Goal: Task Accomplishment & Management: Manage account settings

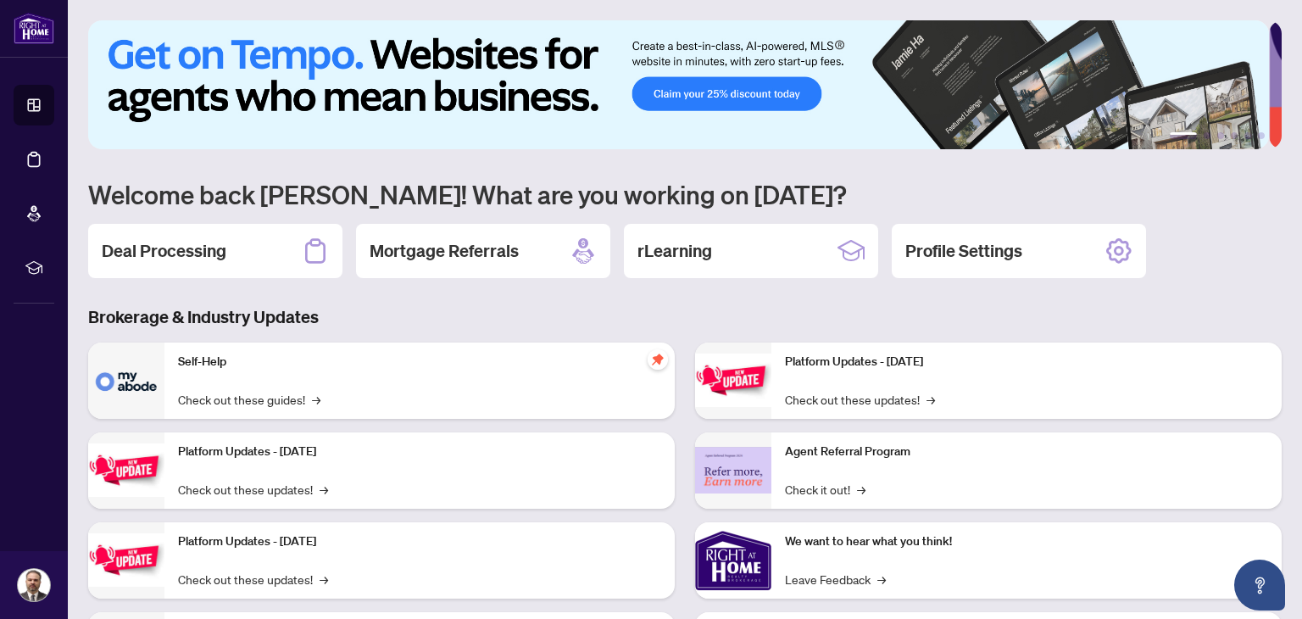
click at [359, 306] on h3 "Brokerage & Industry Updates" at bounding box center [684, 317] width 1193 height 24
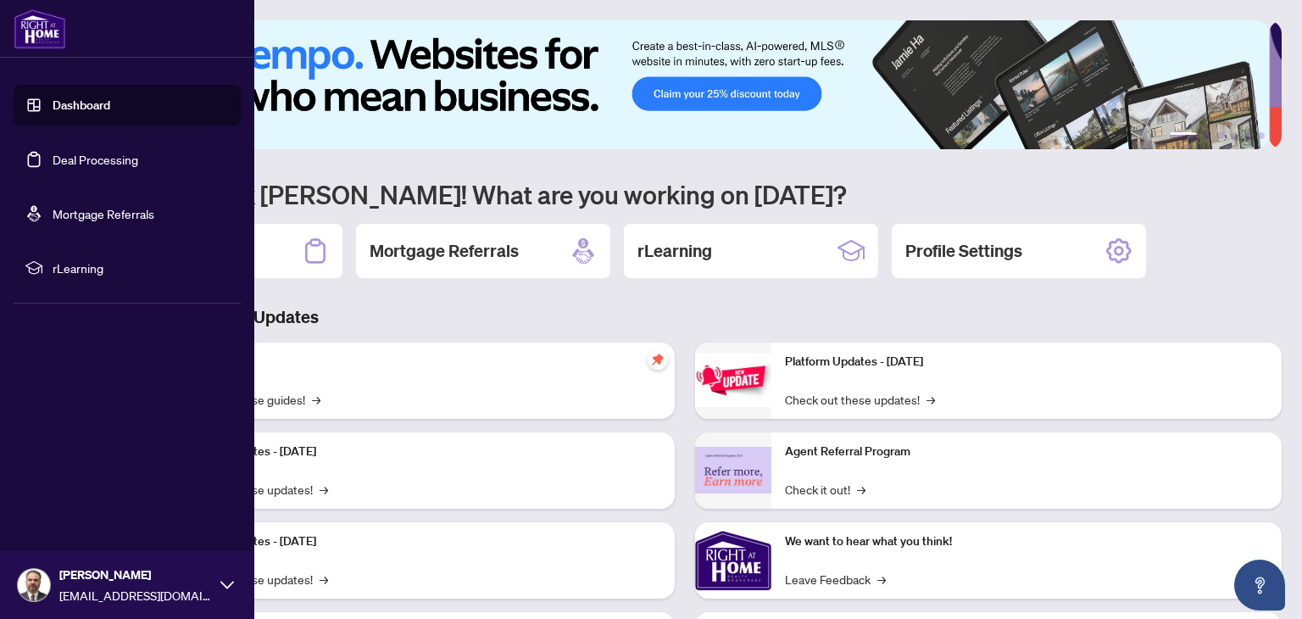
click at [92, 158] on link "Deal Processing" at bounding box center [96, 159] width 86 height 15
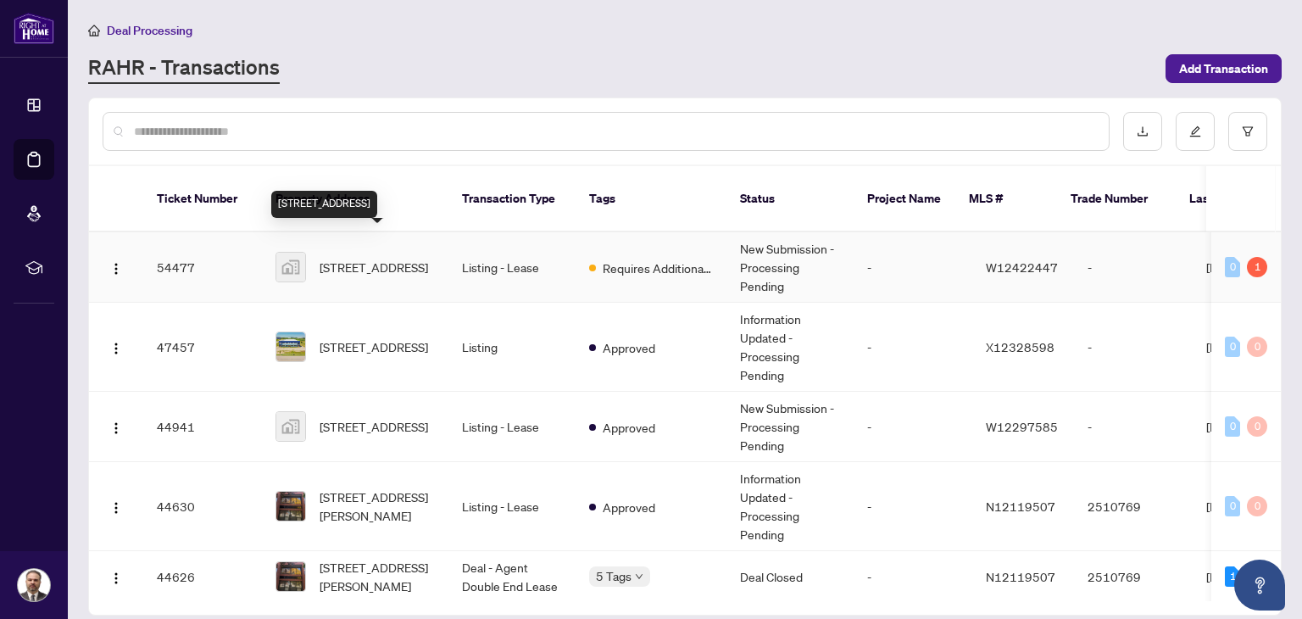
click at [367, 258] on span "[STREET_ADDRESS]" at bounding box center [374, 267] width 108 height 19
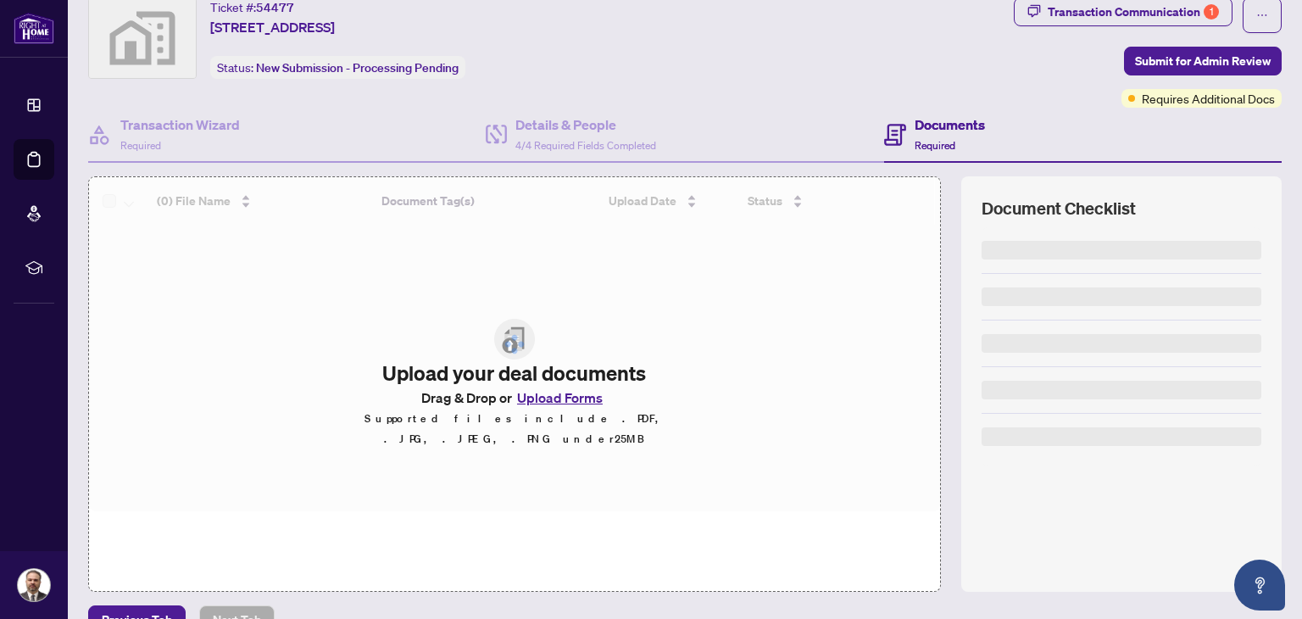
scroll to position [85, 0]
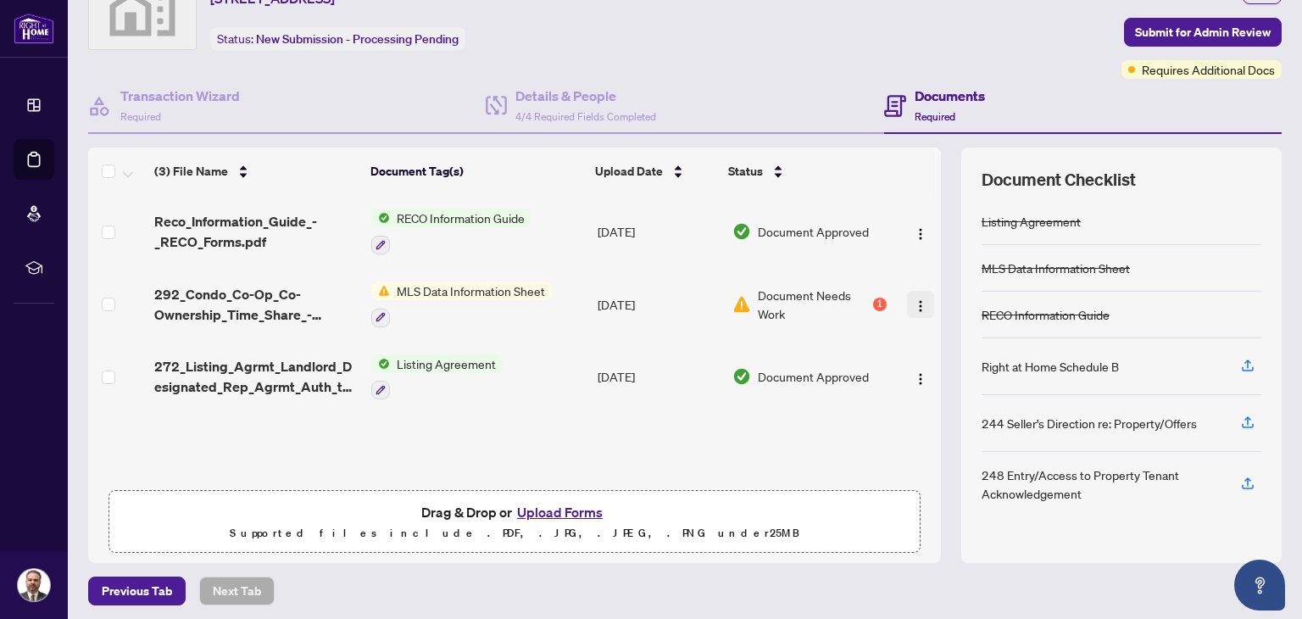
click at [914, 303] on img "button" at bounding box center [921, 306] width 14 height 14
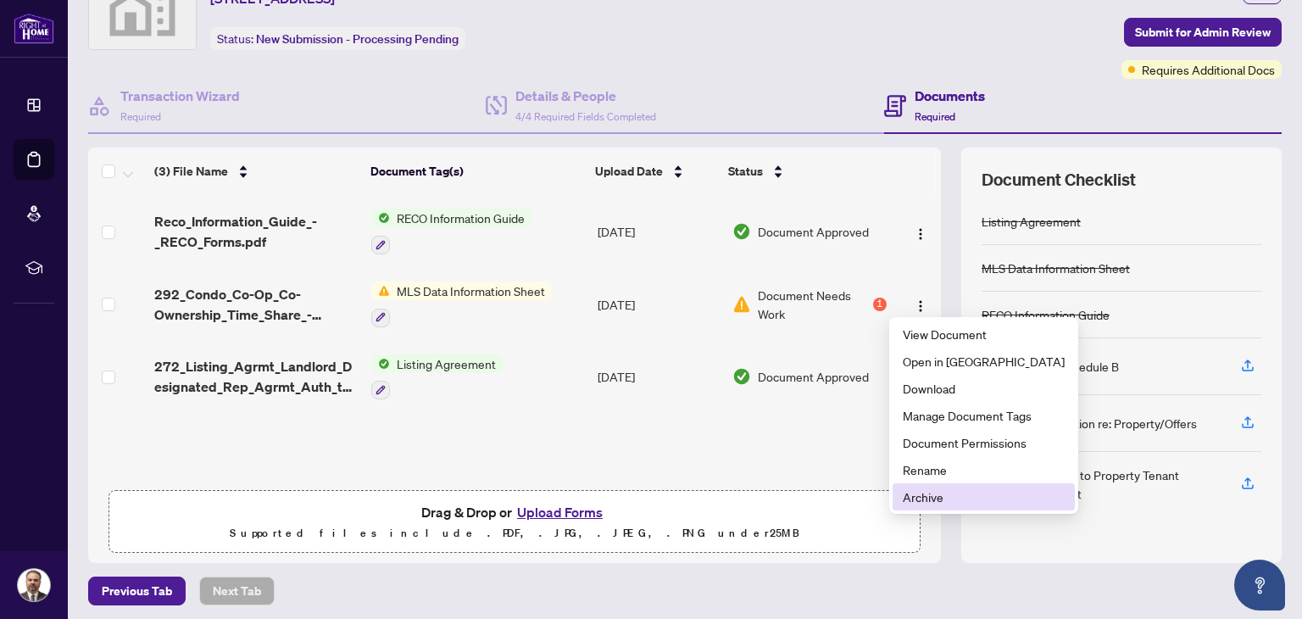
click at [922, 500] on span "Archive" at bounding box center [984, 496] width 162 height 19
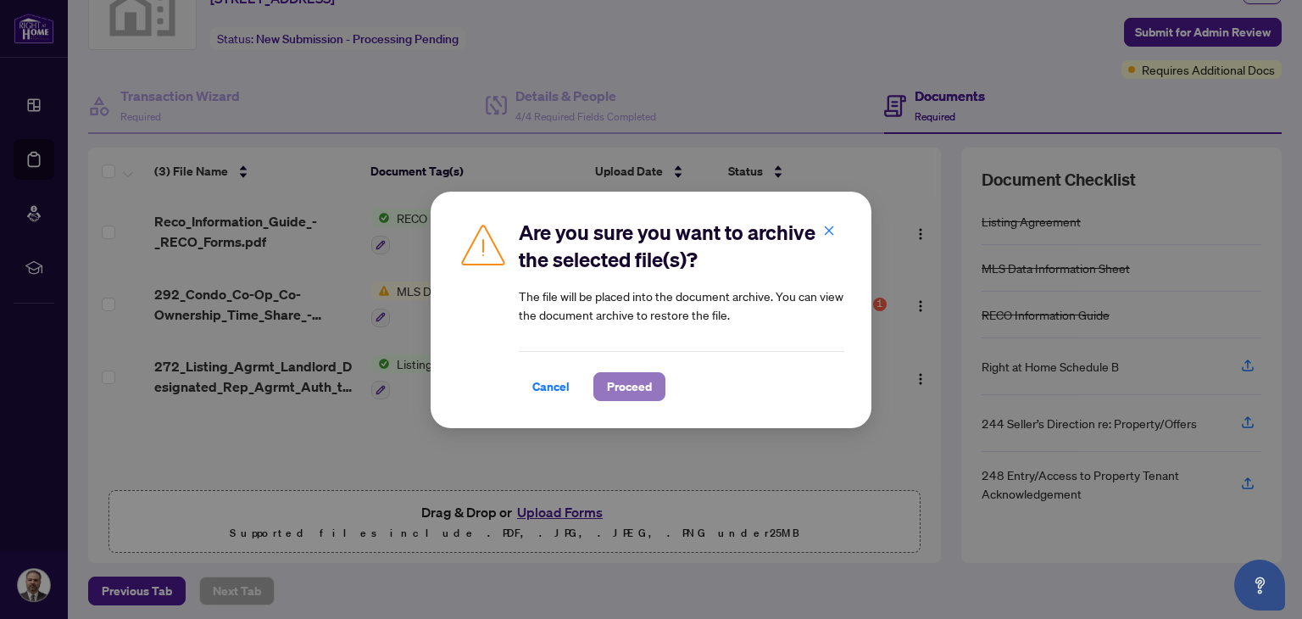
click at [625, 384] on span "Proceed" at bounding box center [629, 386] width 45 height 27
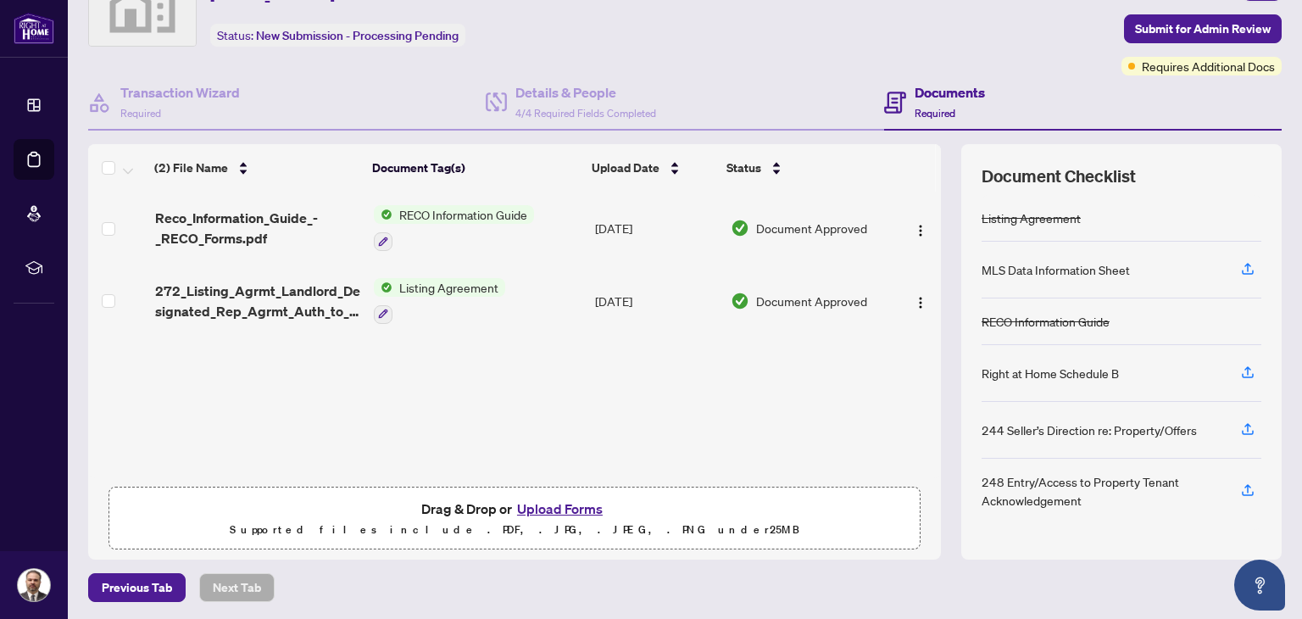
scroll to position [89, 0]
click at [557, 509] on button "Upload Forms" at bounding box center [560, 508] width 96 height 22
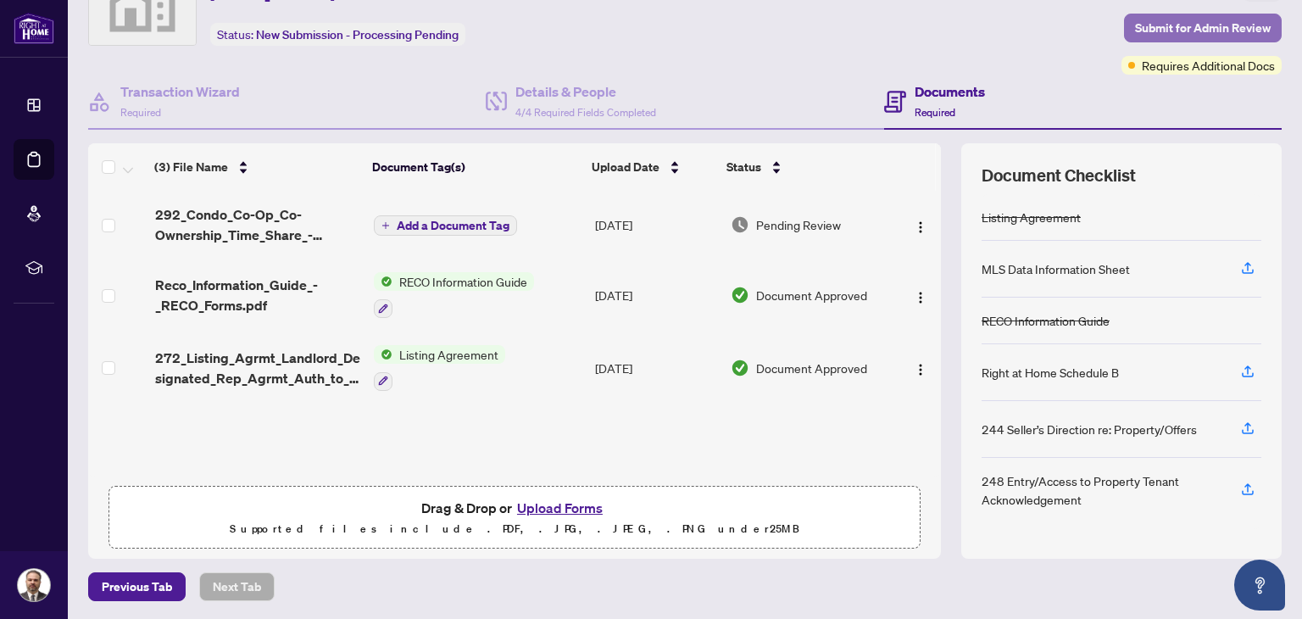
click at [1183, 23] on span "Submit for Admin Review" at bounding box center [1203, 27] width 136 height 27
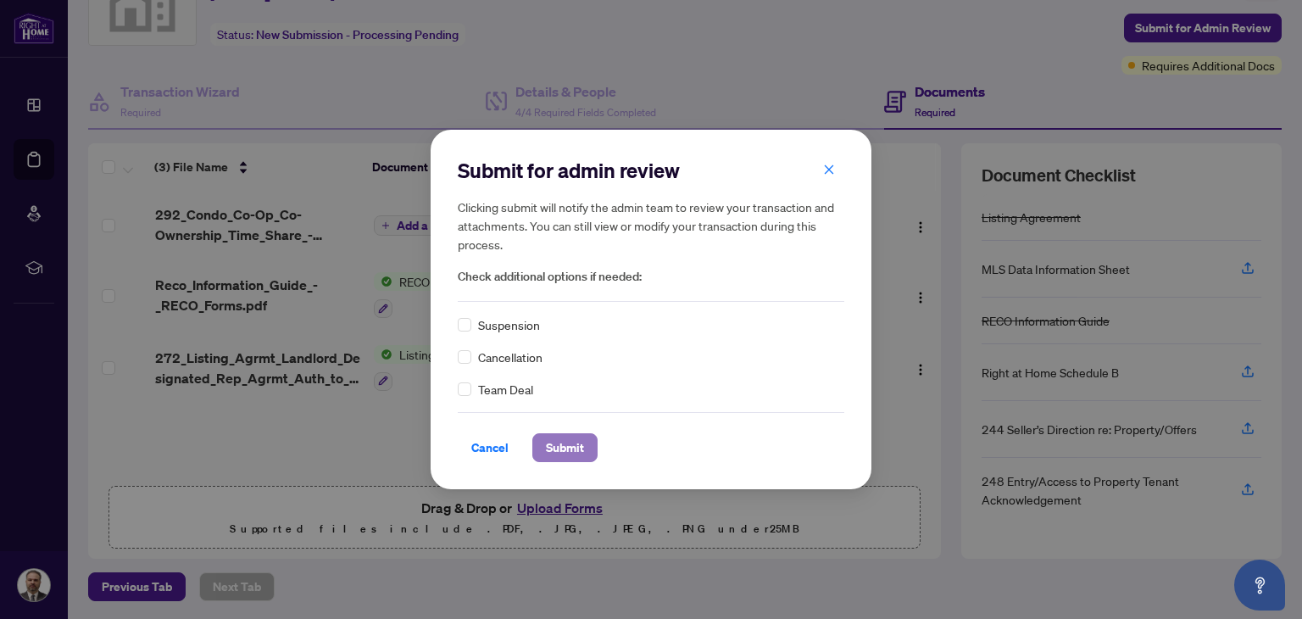
click at [571, 448] on span "Submit" at bounding box center [565, 447] width 38 height 27
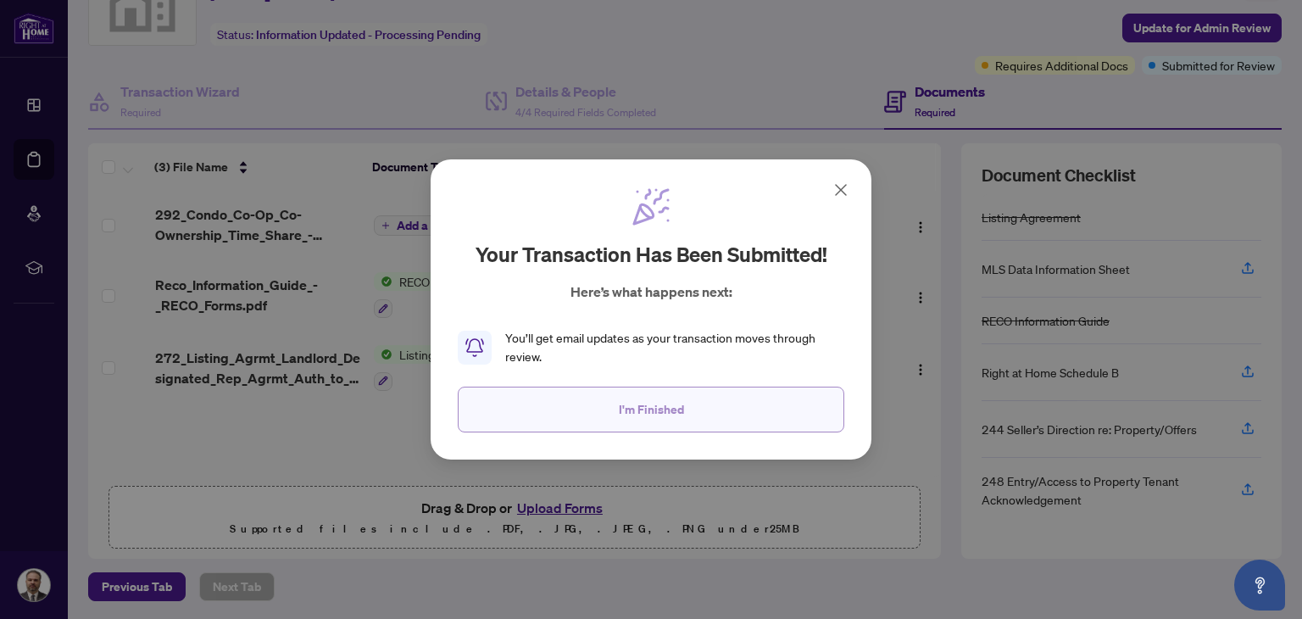
click at [659, 411] on span "I'm Finished" at bounding box center [651, 409] width 65 height 27
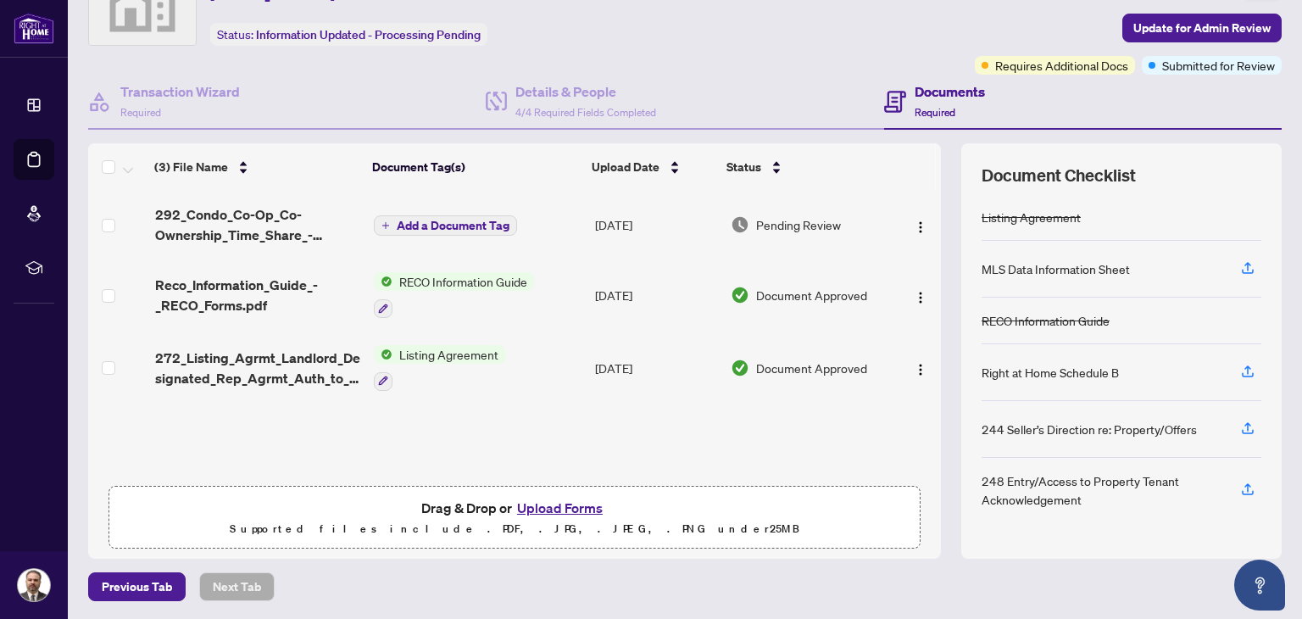
click at [397, 220] on span "Add a Document Tag" at bounding box center [453, 226] width 113 height 12
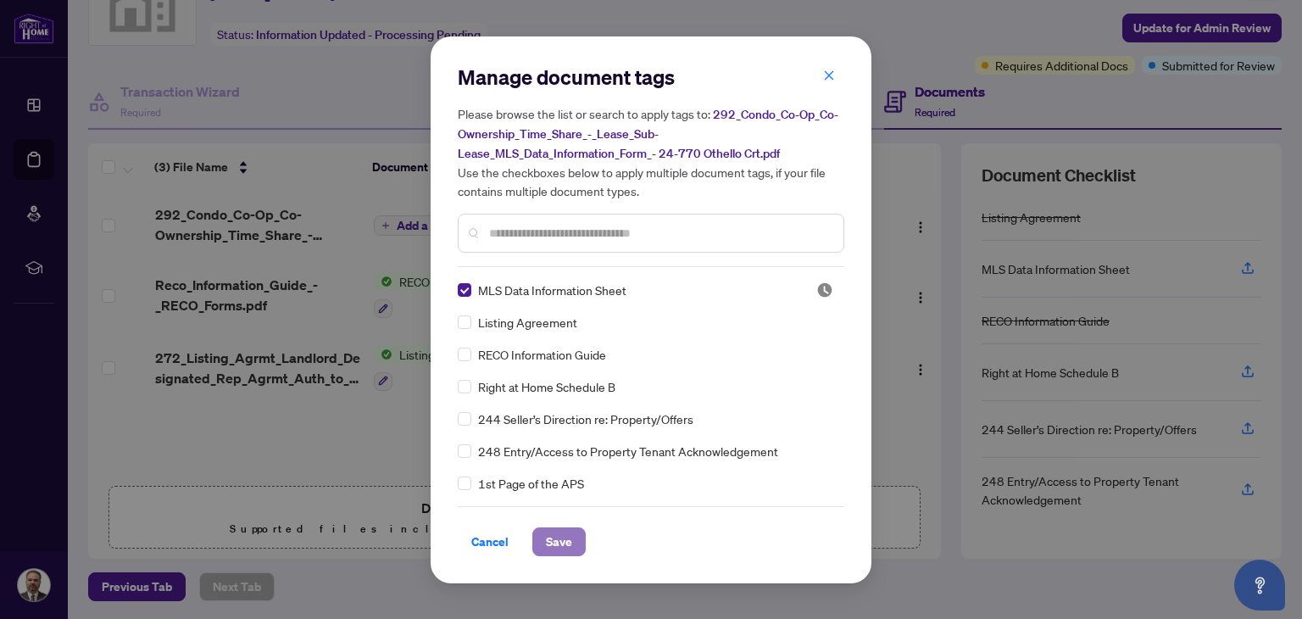
click at [542, 540] on button "Save" at bounding box center [558, 541] width 53 height 29
